Goal: Information Seeking & Learning: Learn about a topic

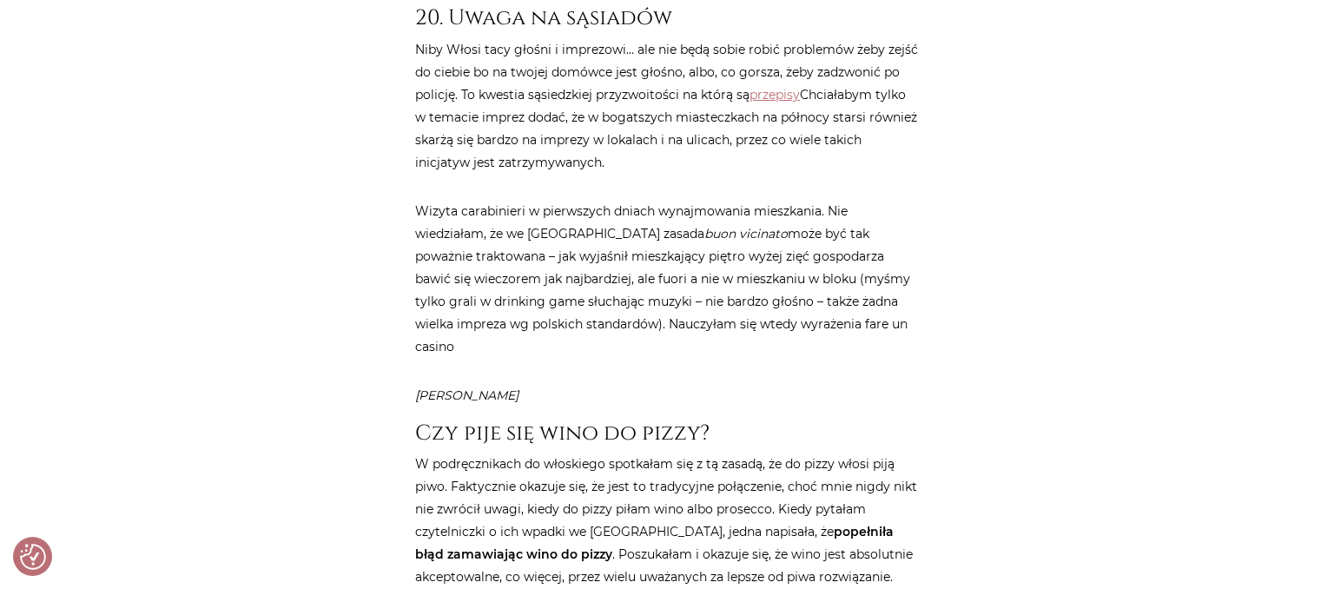
scroll to position [8073, 0]
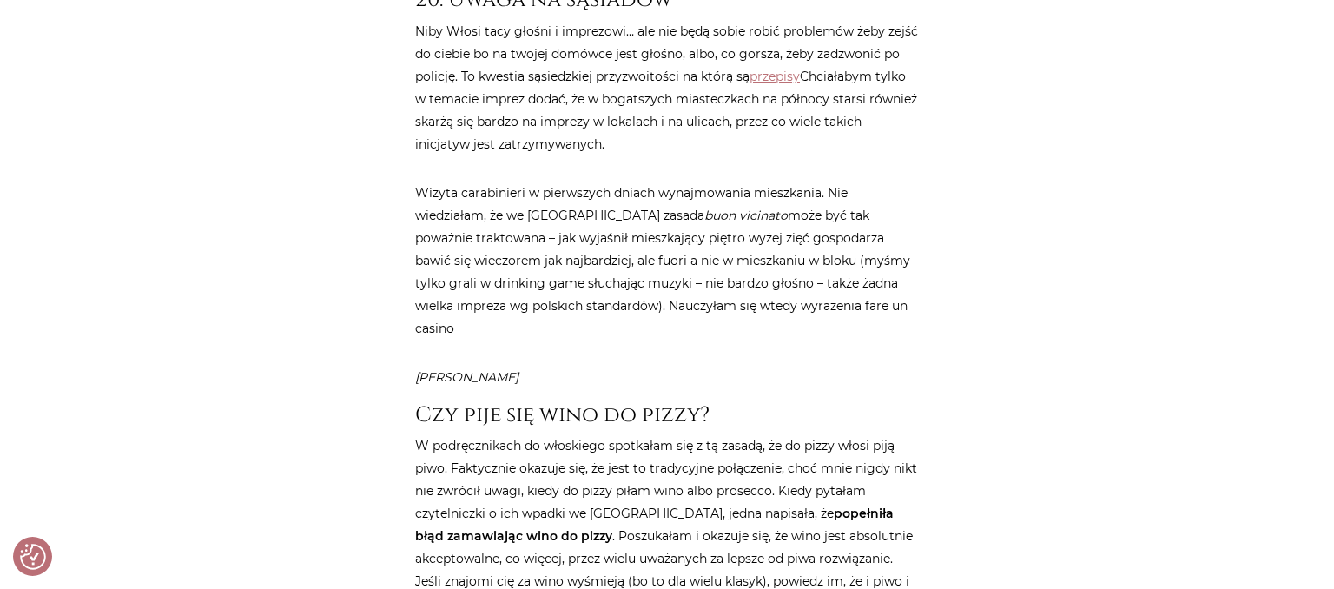
drag, startPoint x: 824, startPoint y: 142, endPoint x: 911, endPoint y: 140, distance: 87.8
click at [911, 182] on p "Wizyta carabinieri w pierwszych dniach wynajmowania mieszkania. Nie wiedziałam,…" at bounding box center [667, 261] width 504 height 158
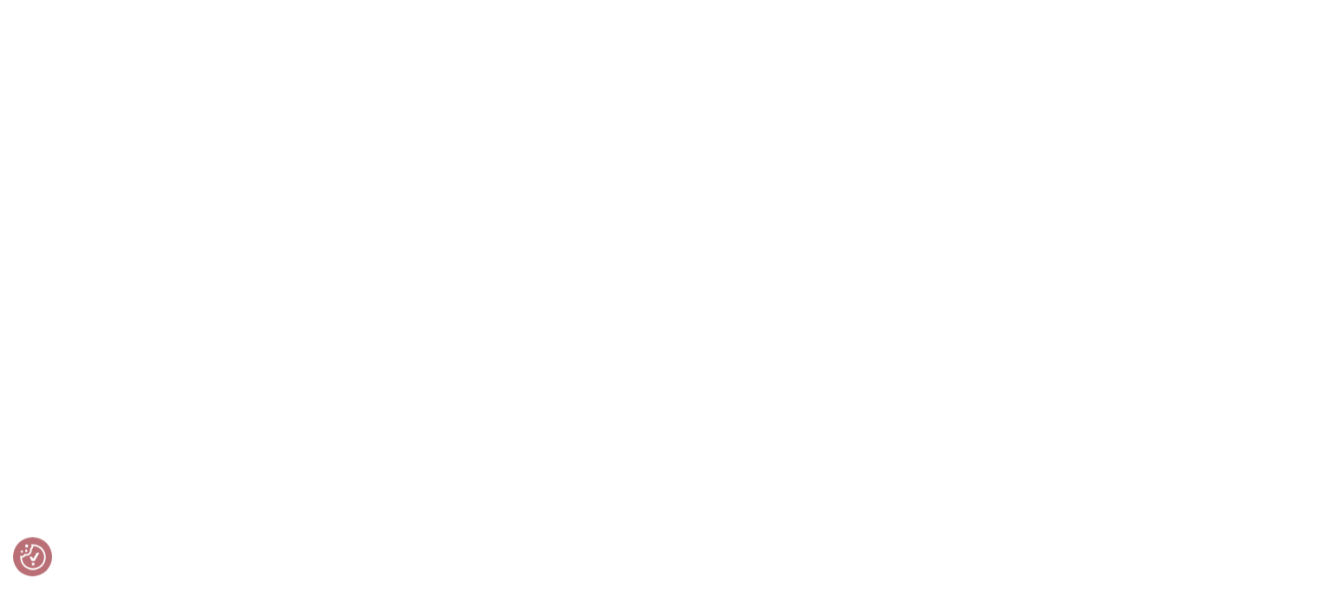
scroll to position [10734, 0]
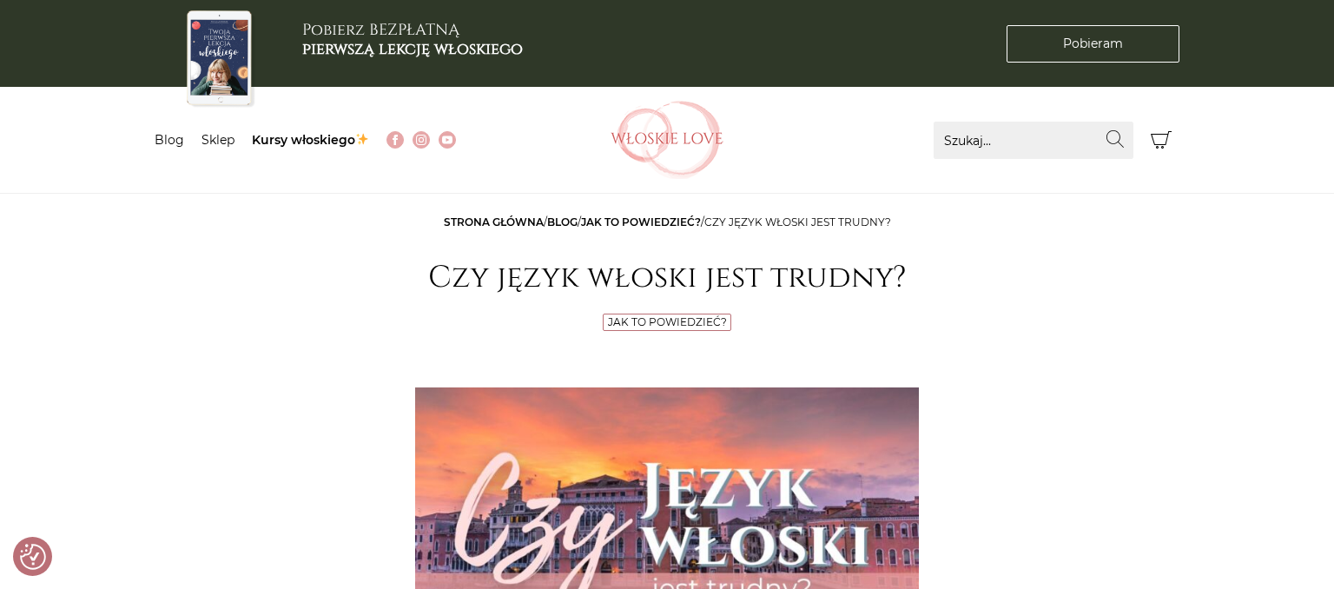
checkbox input "true"
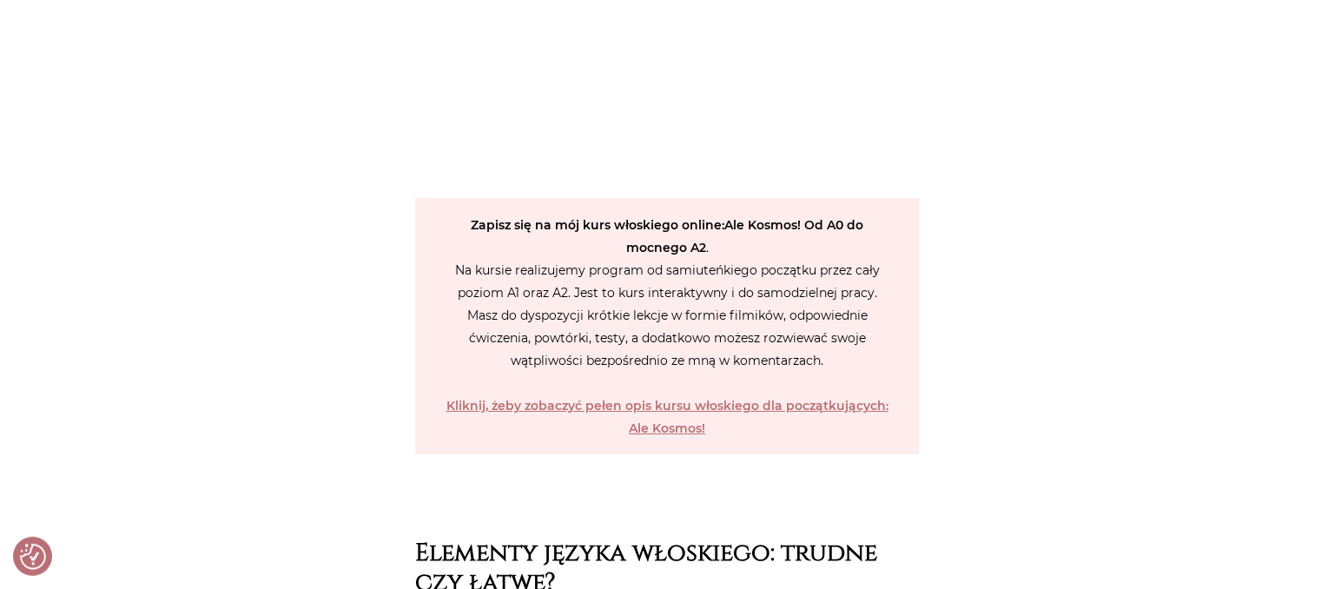
scroll to position [2752, 0]
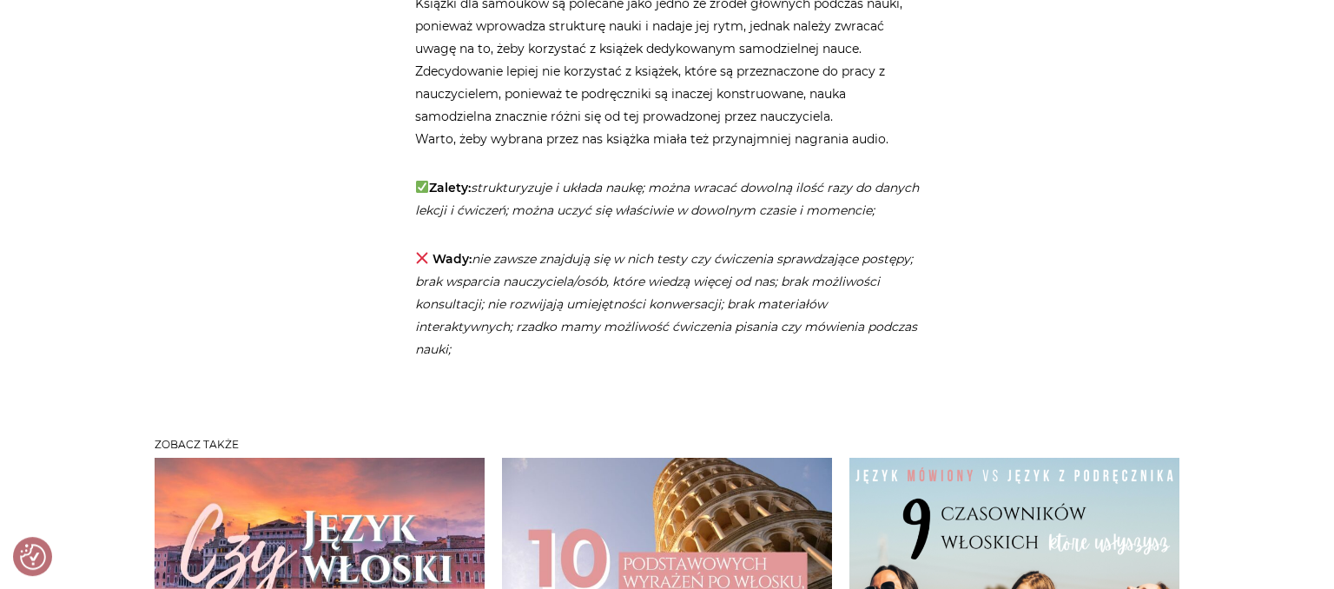
scroll to position [4495, 0]
